Goal: Complete application form

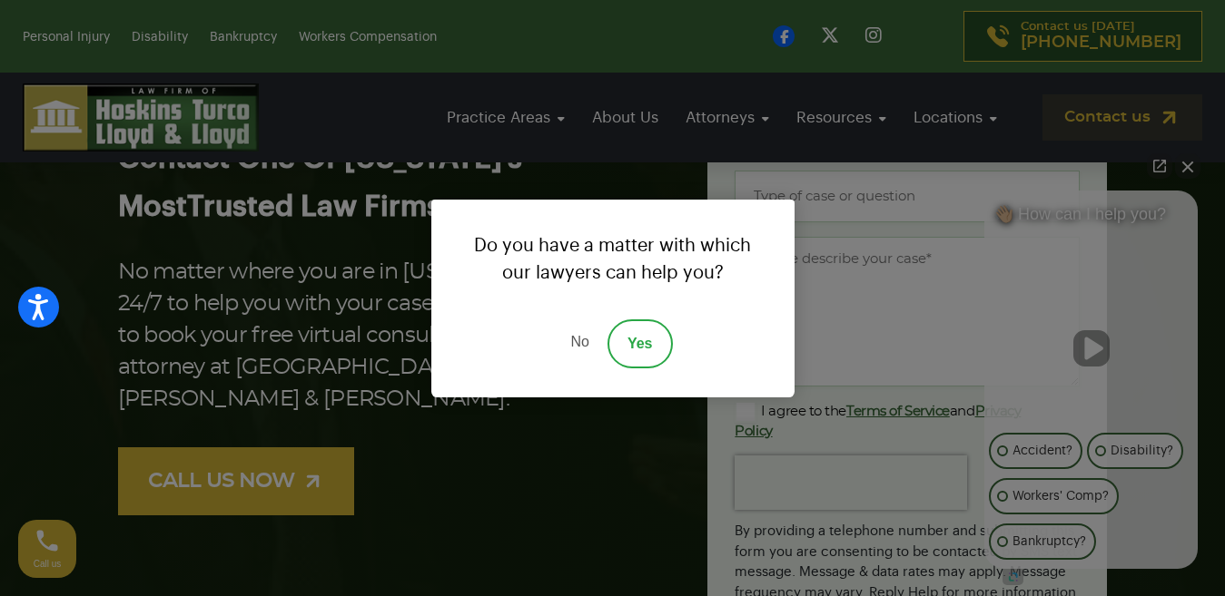
click at [576, 343] on link "No" at bounding box center [579, 344] width 54 height 49
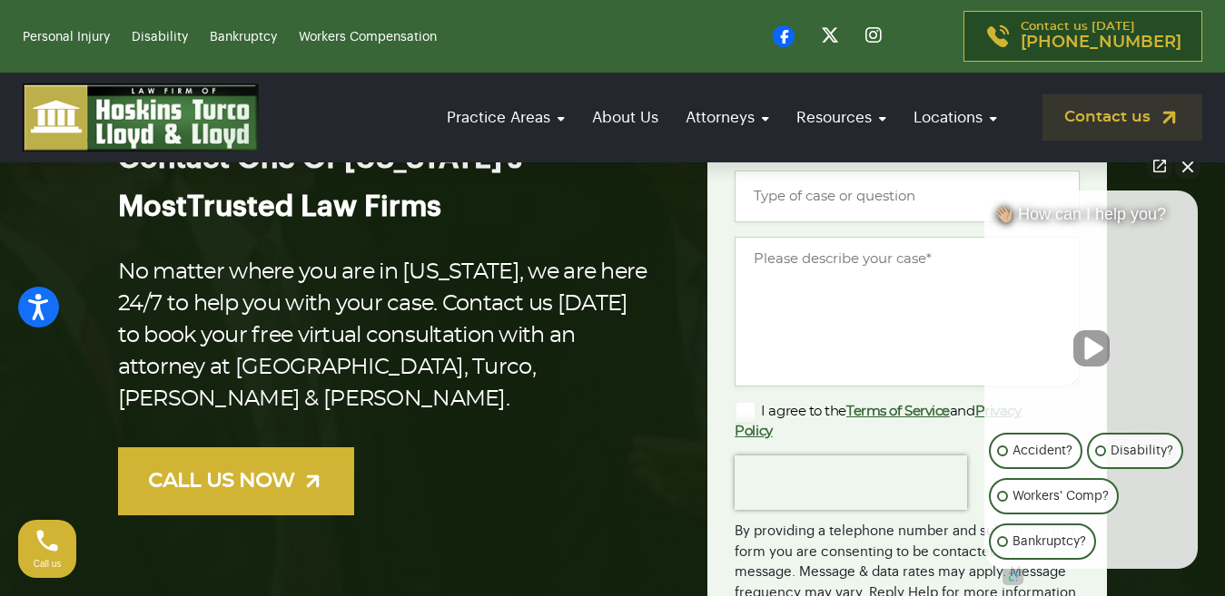
click at [1189, 172] on button "Close Intaker Chat Widget" at bounding box center [1187, 165] width 25 height 25
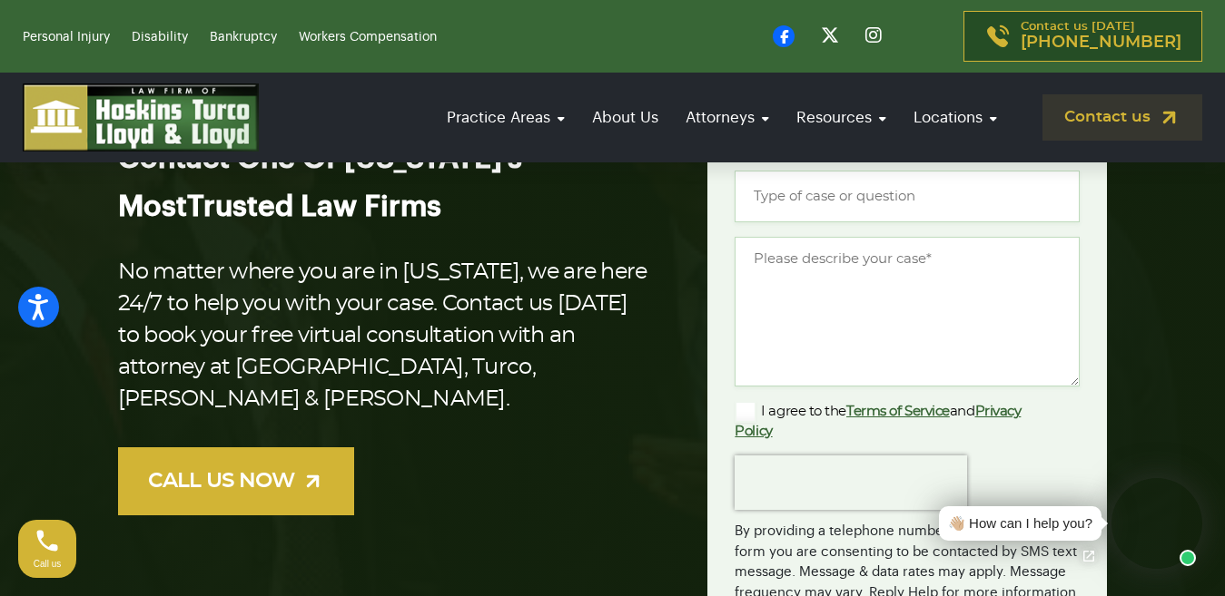
scroll to position [91, 0]
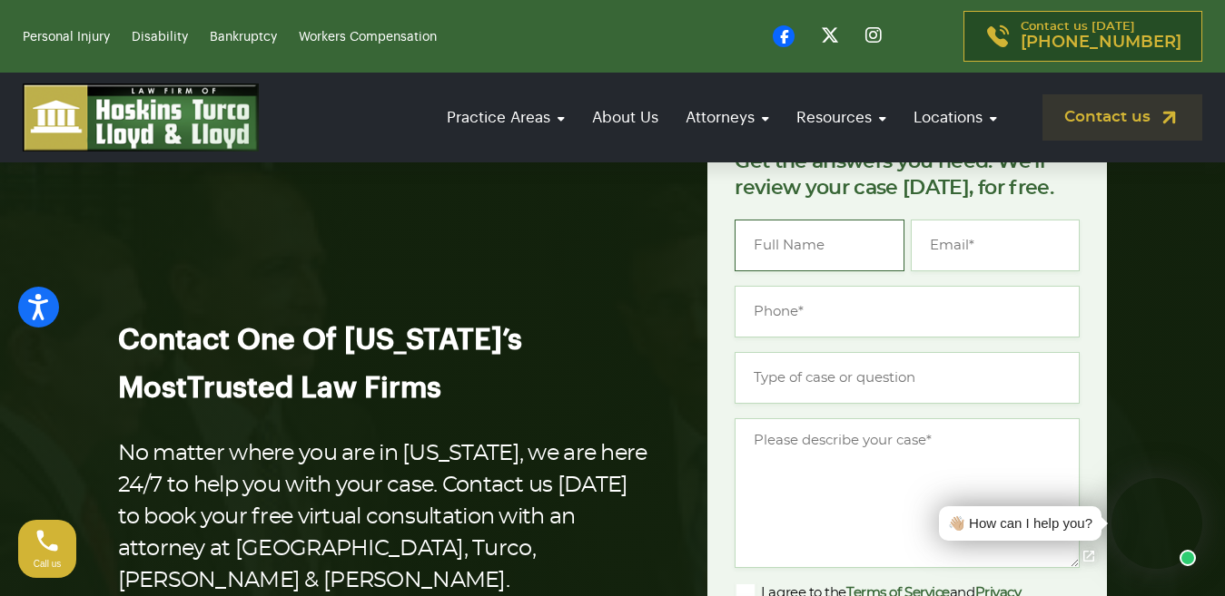
click at [893, 246] on input "Name *" at bounding box center [818, 246] width 169 height 52
type input "[PERSON_NAME]"
type input "[EMAIL_ADDRESS][DOMAIN_NAME]"
type input "[PHONE_NUMBER]"
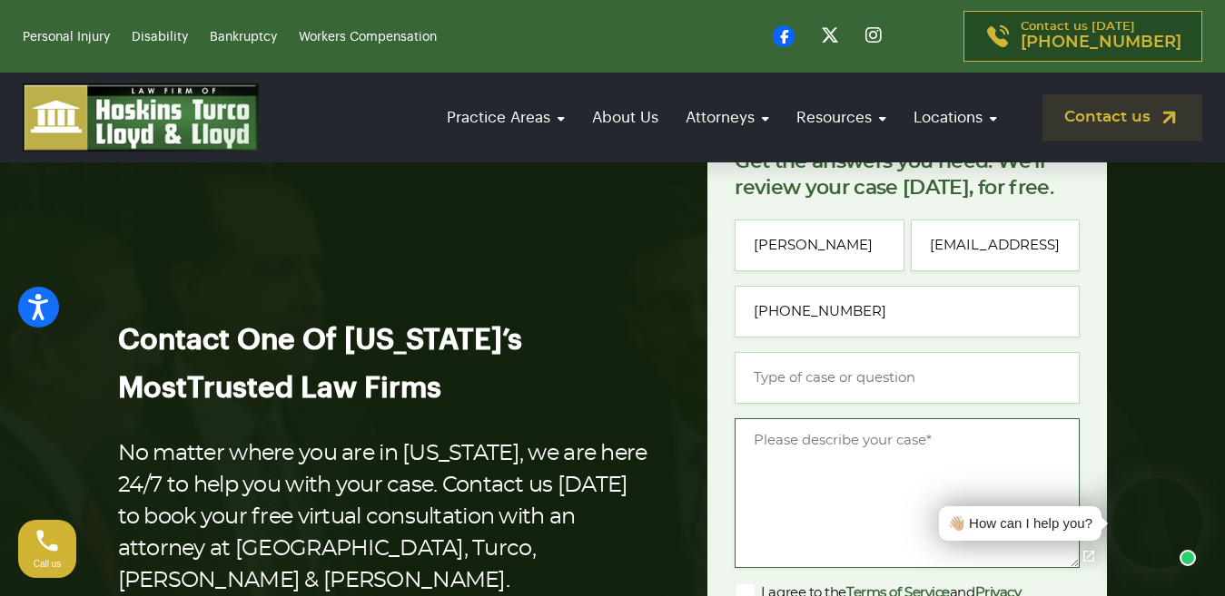
click at [830, 481] on textarea "Message *" at bounding box center [906, 493] width 345 height 150
paste textarea "Re: Lead in GEO, AEO & AI Search Engines Hi Good Morning, Search has changed. T…"
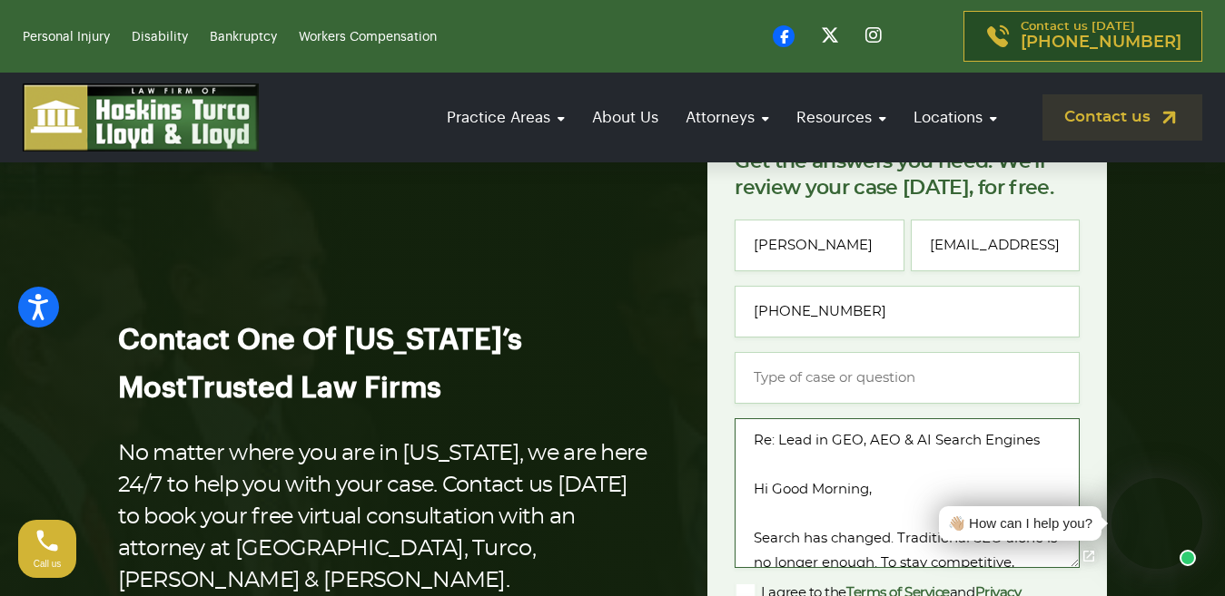
scroll to position [738, 0]
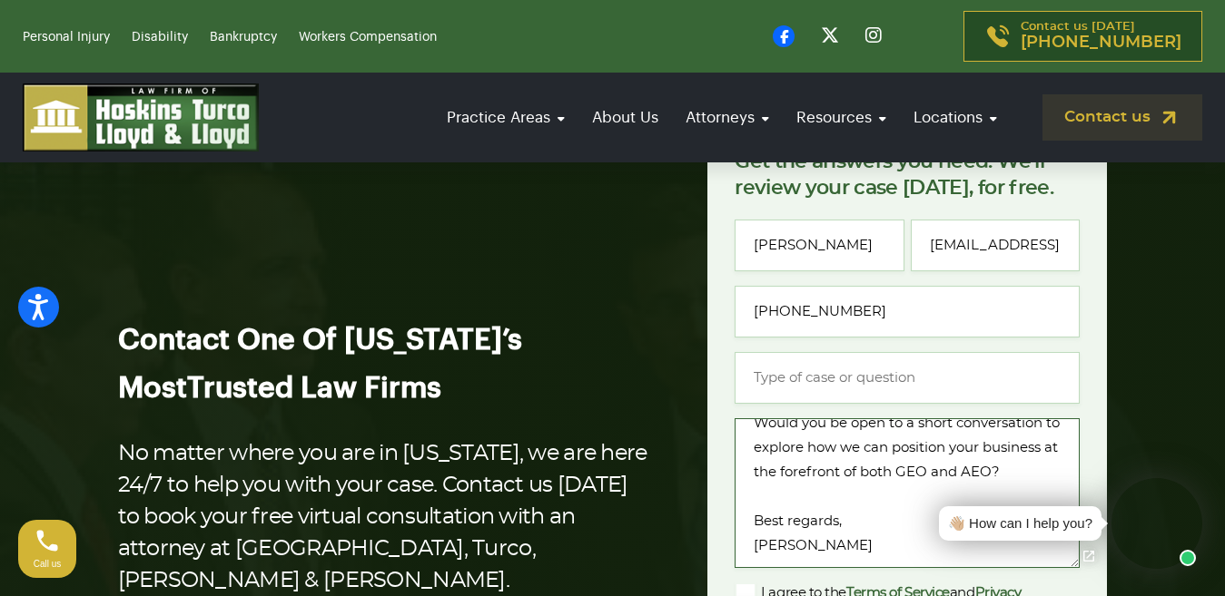
type textarea "Re: Lead in GEO, AEO & AI Search Engines Hi Good Morning, Search has changed. T…"
click at [856, 388] on input "Type of case or question *" at bounding box center [906, 378] width 345 height 52
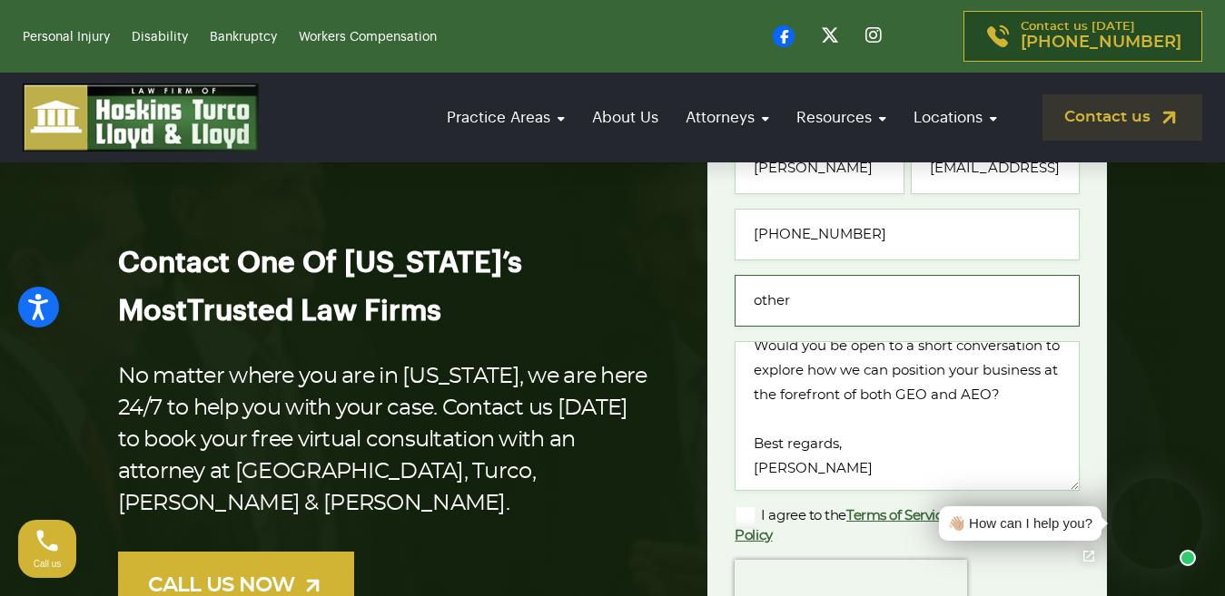
scroll to position [272, 0]
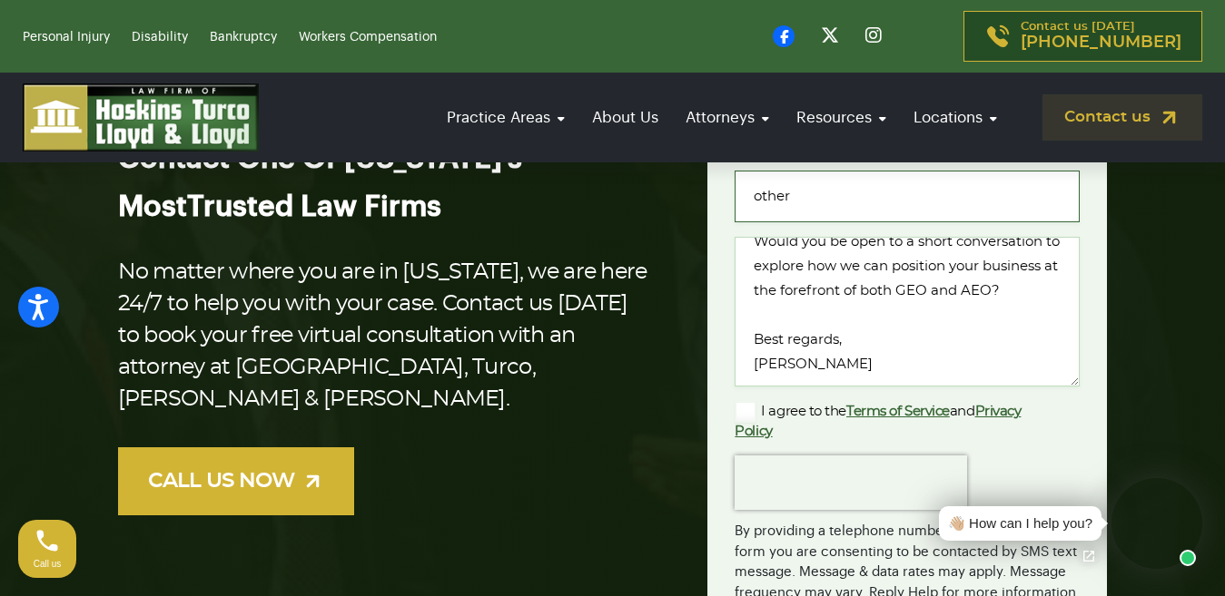
type input "other"
click at [794, 417] on label "I agree to the Terms of Service and Privacy Policy" at bounding box center [892, 421] width 316 height 40
click at [0, 0] on input "I agree to the Terms of Service and Privacy Policy" at bounding box center [0, 0] width 0 height 0
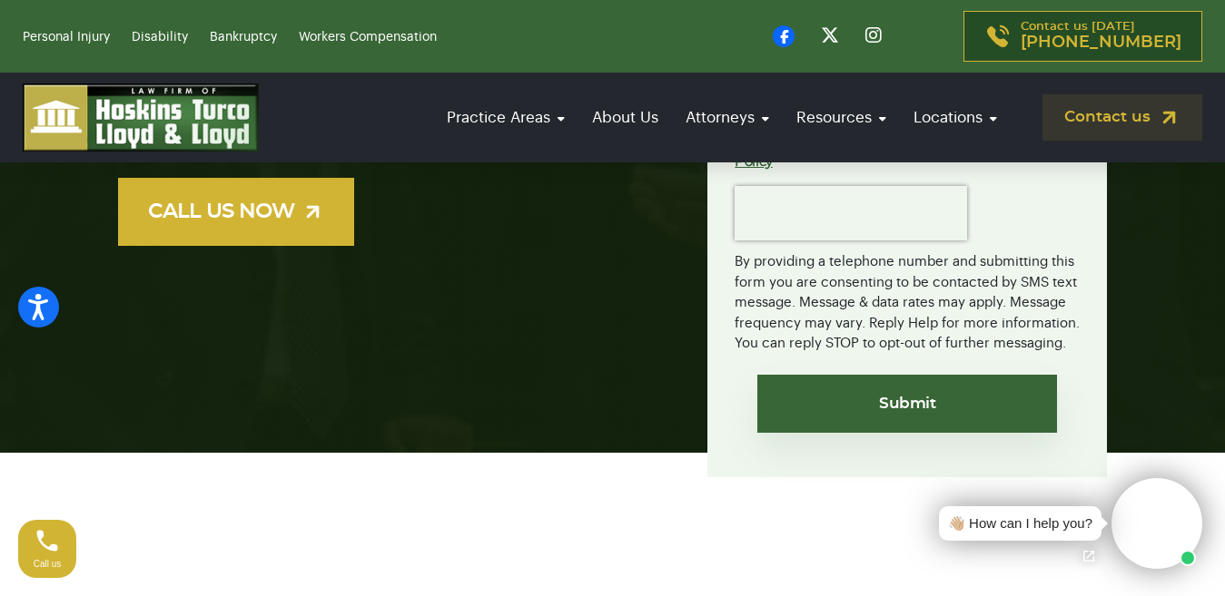
scroll to position [545, 0]
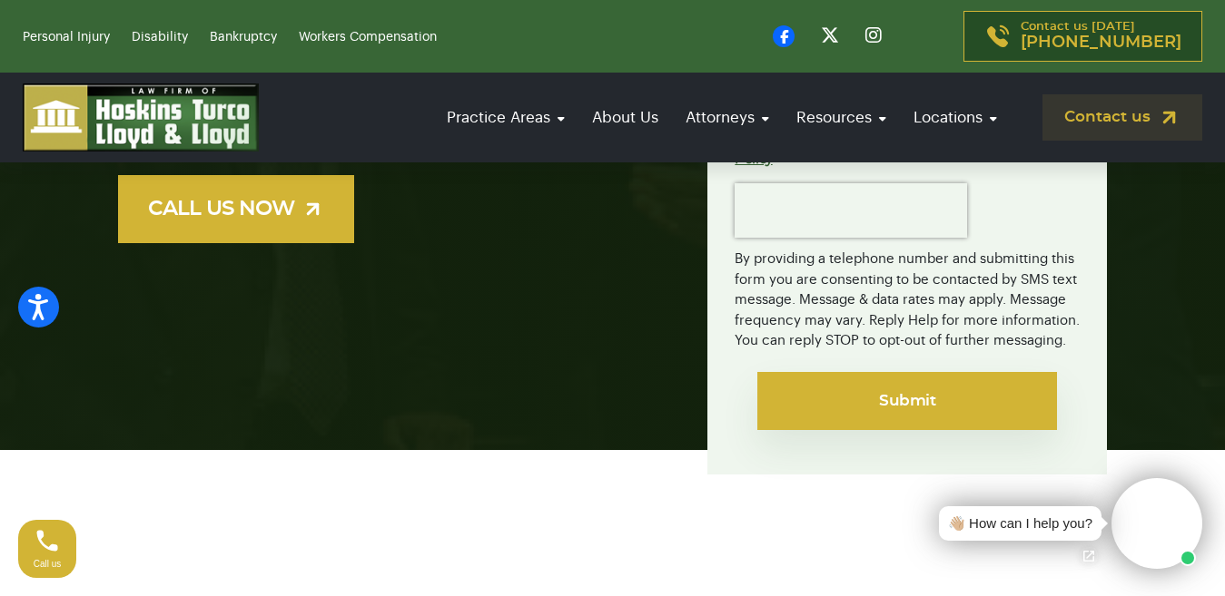
click at [853, 402] on input "Submit" at bounding box center [907, 401] width 300 height 58
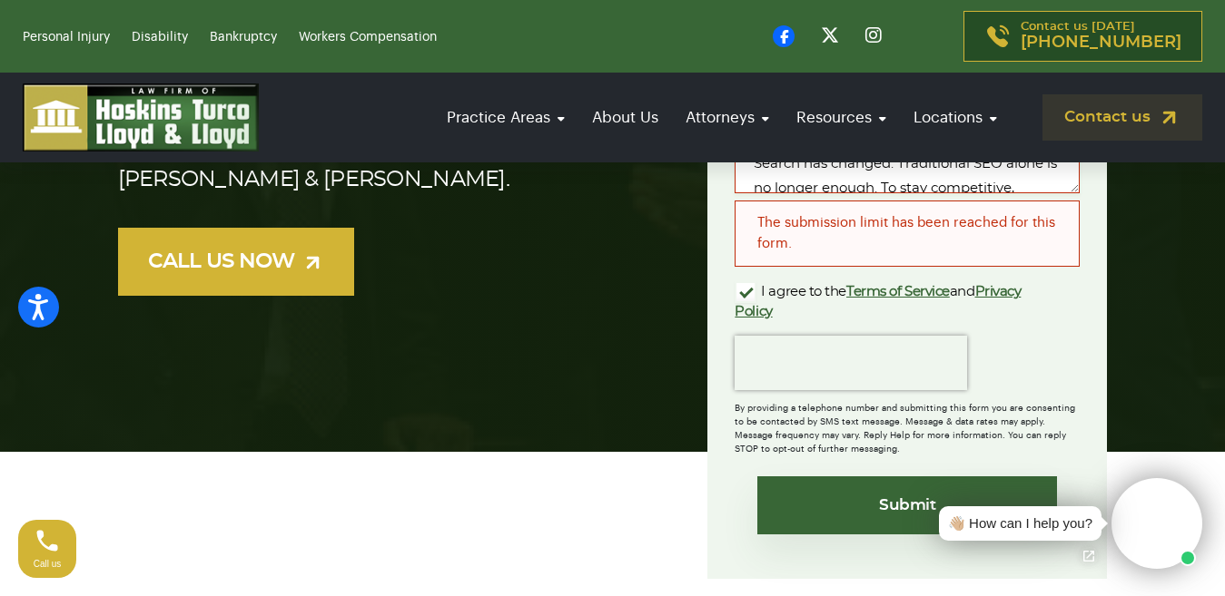
scroll to position [545, 0]
